Goal: Check status

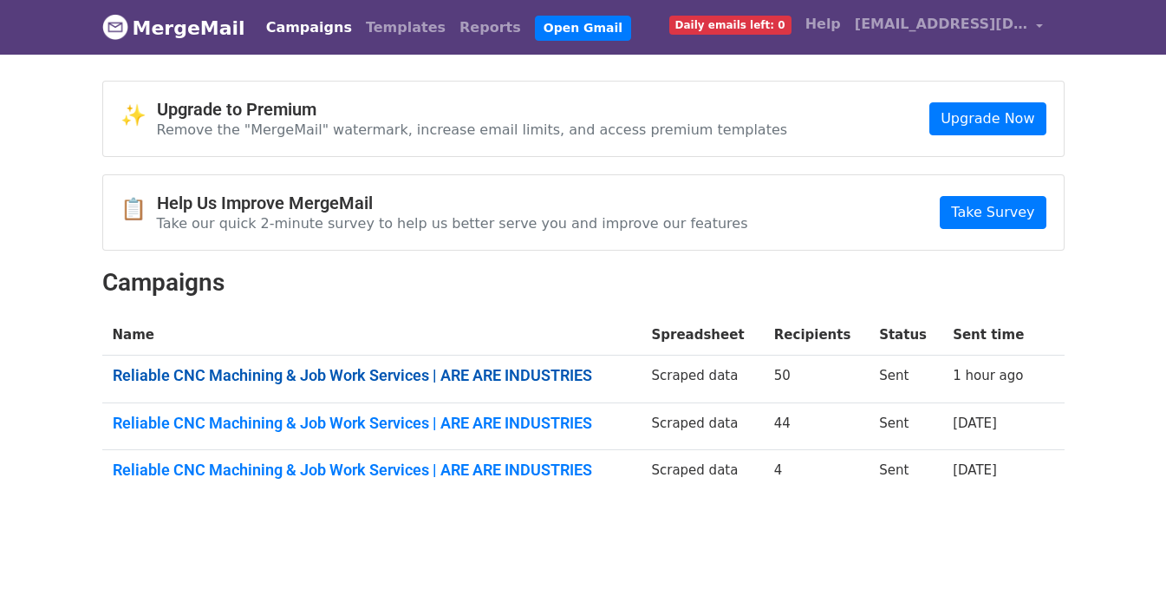
click at [499, 380] on link "Reliable CNC Machining & Job Work Services | ARE ARE INDUSTRIES" at bounding box center [372, 375] width 518 height 19
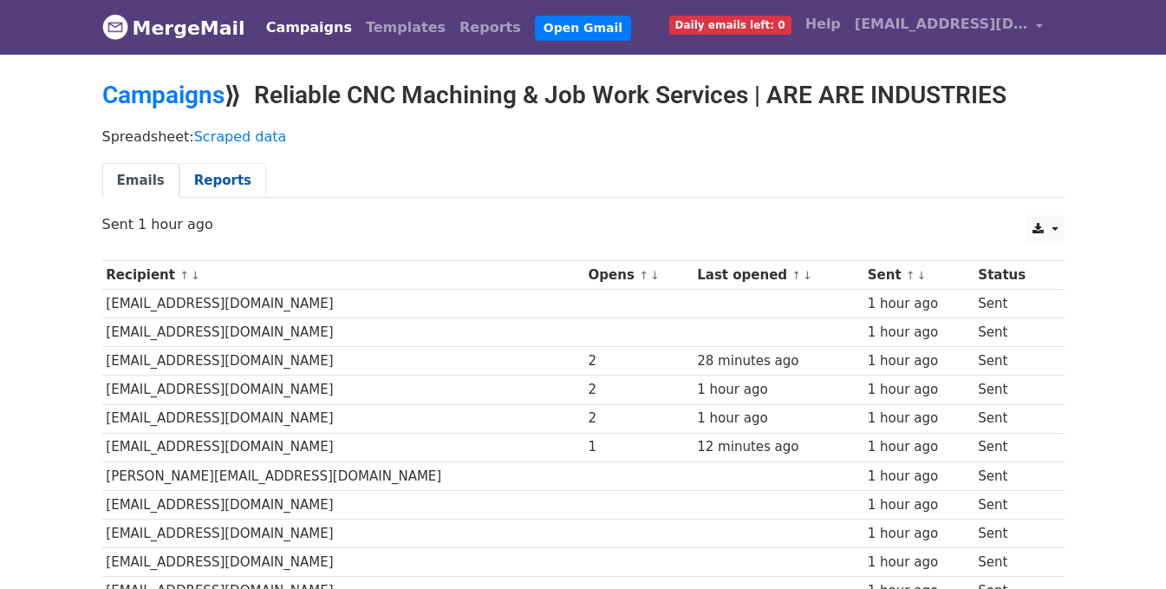
click at [179, 176] on link "Reports" at bounding box center [222, 181] width 87 height 36
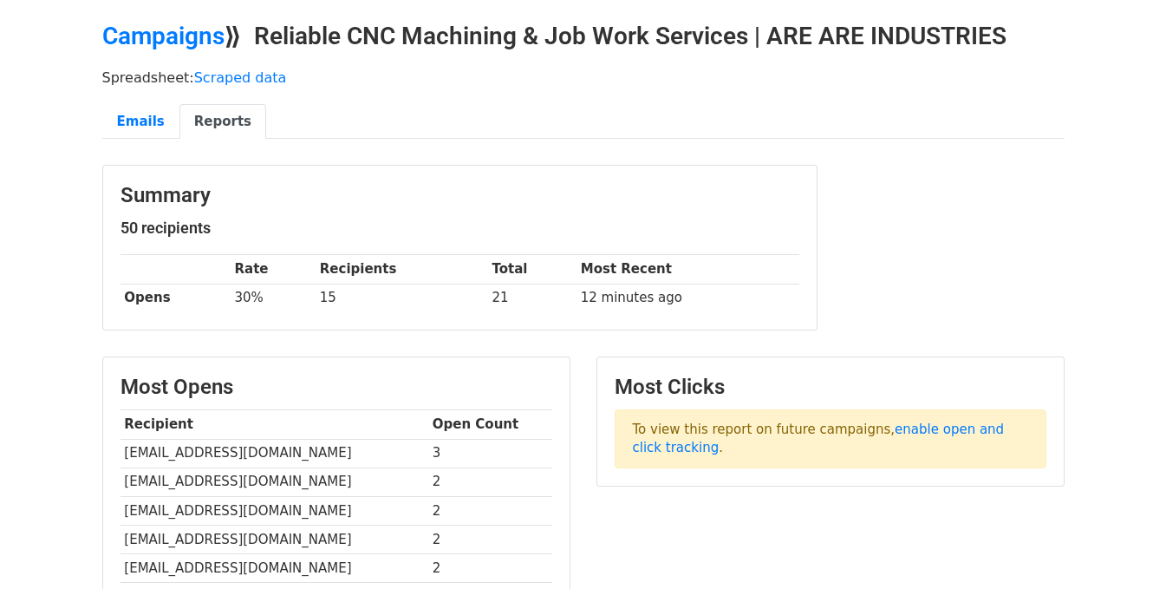
scroll to position [87, 0]
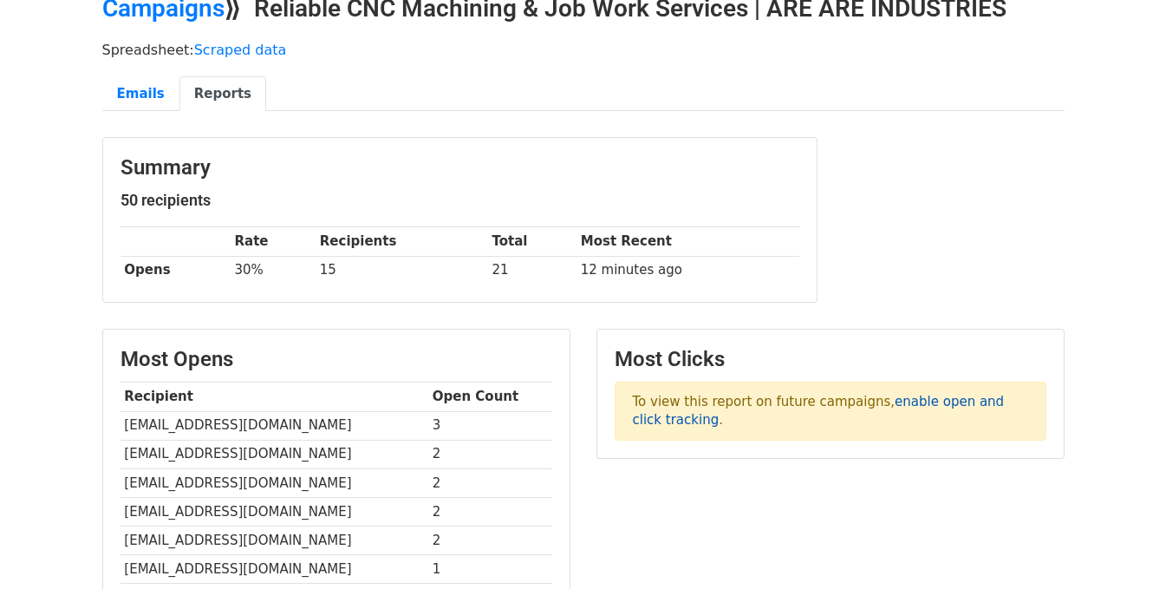
click at [898, 403] on link "enable open and click tracking" at bounding box center [819, 410] width 372 height 34
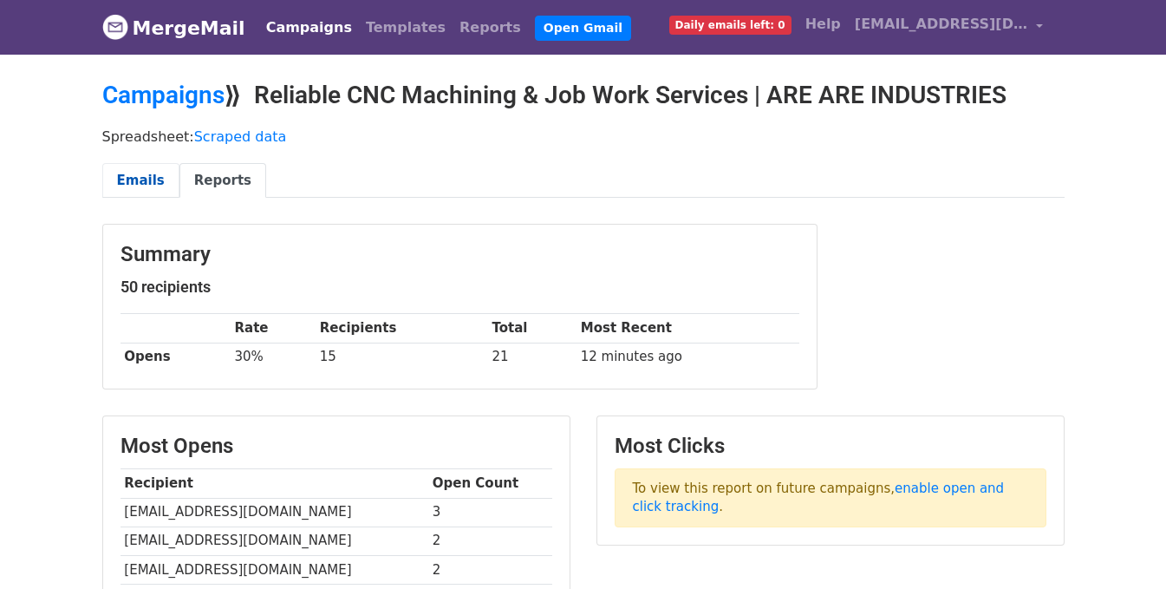
click at [136, 180] on link "Emails" at bounding box center [140, 181] width 77 height 36
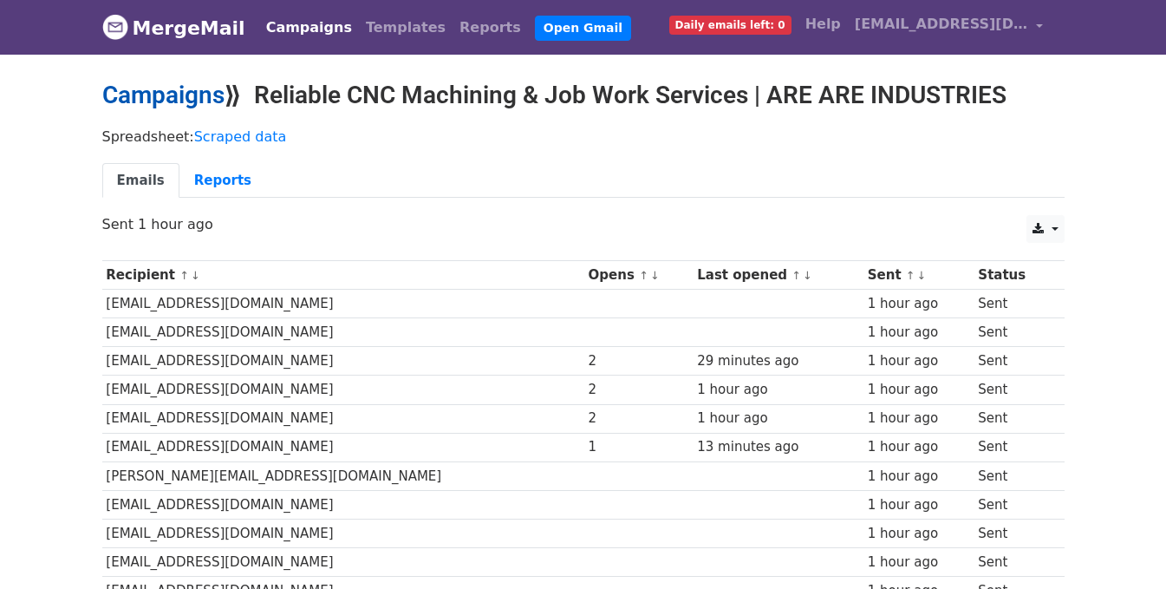
click at [192, 88] on link "Campaigns" at bounding box center [163, 95] width 122 height 29
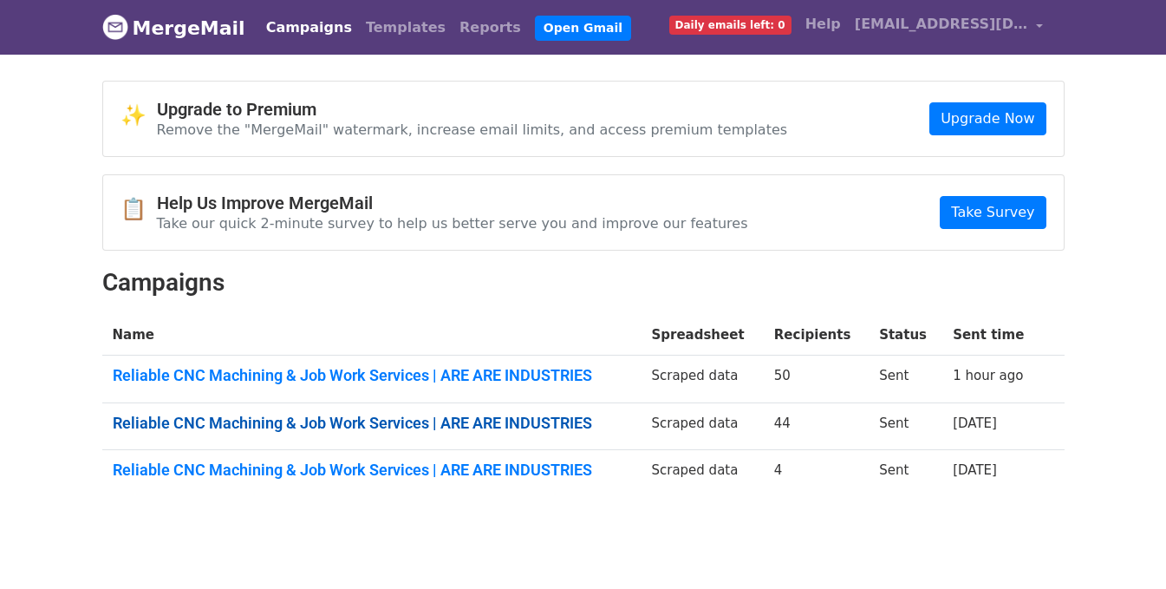
click at [363, 415] on link "Reliable CNC Machining & Job Work Services | ARE ARE INDUSTRIES" at bounding box center [372, 422] width 518 height 19
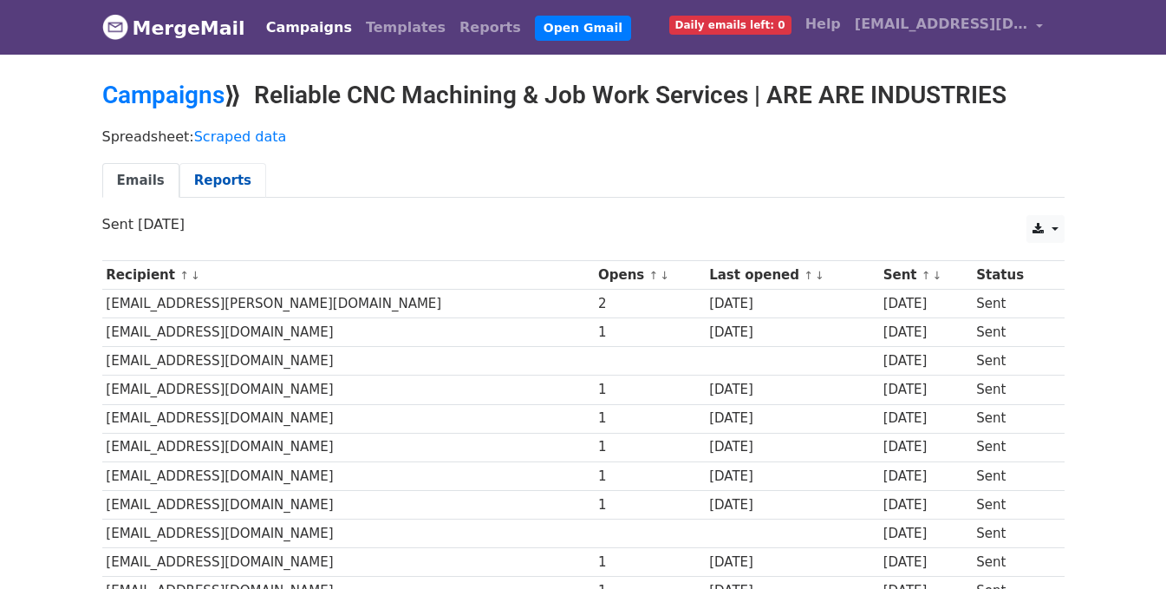
click at [208, 189] on link "Reports" at bounding box center [222, 181] width 87 height 36
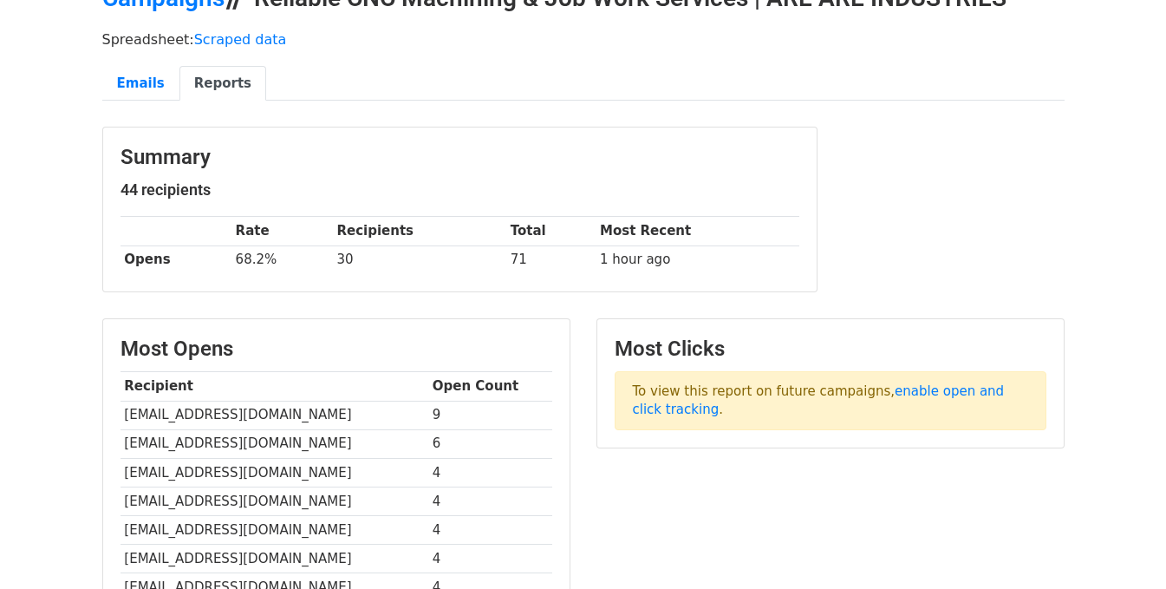
scroll to position [87, 0]
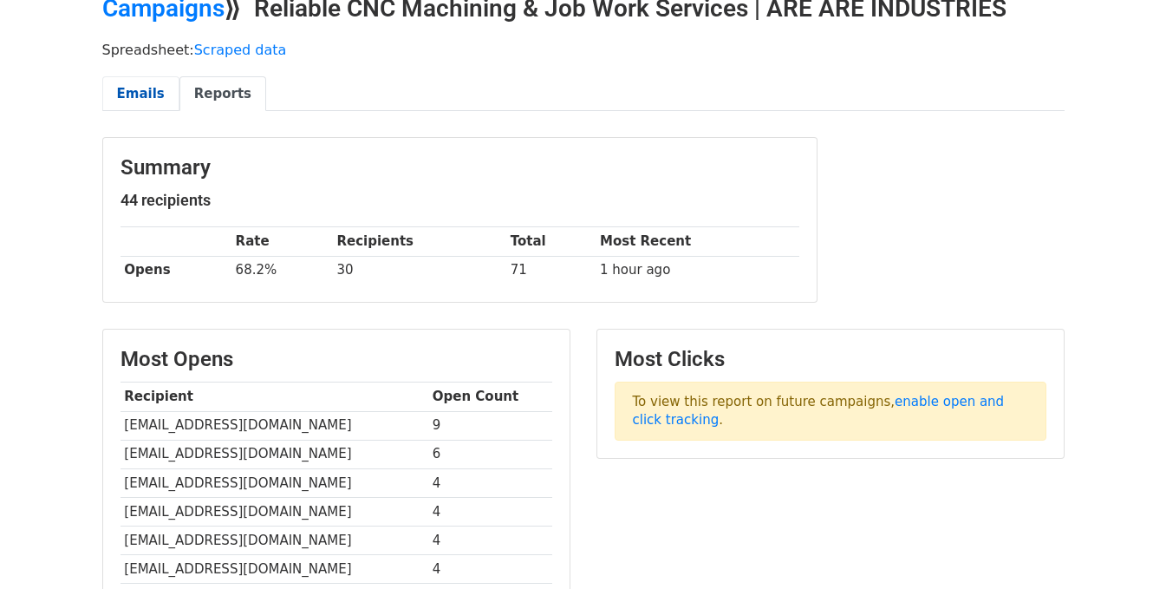
click at [138, 100] on link "Emails" at bounding box center [140, 94] width 77 height 36
